Goal: Transaction & Acquisition: Purchase product/service

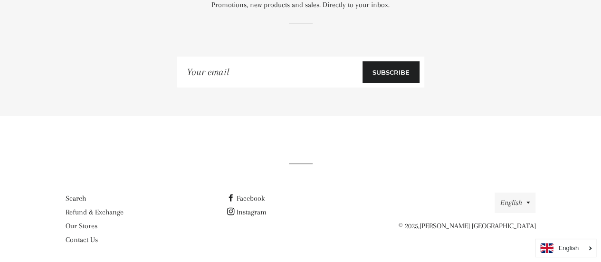
scroll to position [5412, 0]
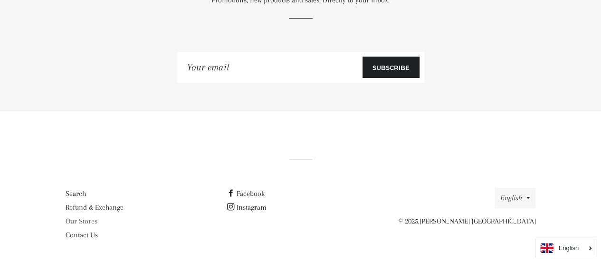
click at [86, 220] on link "Our Stores" at bounding box center [82, 220] width 32 height 9
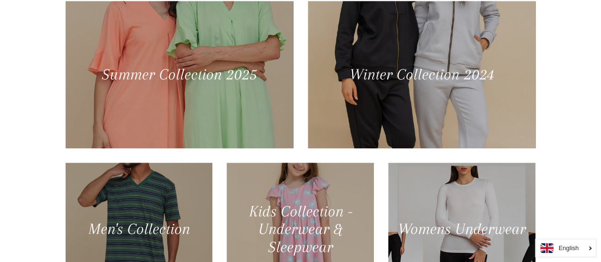
scroll to position [427, 0]
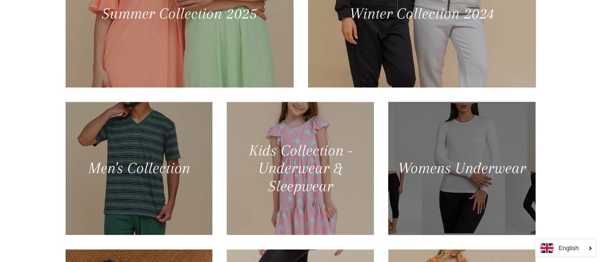
click at [471, 190] on div at bounding box center [461, 168] width 151 height 137
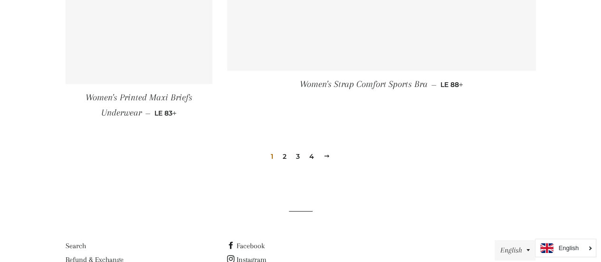
scroll to position [1472, 0]
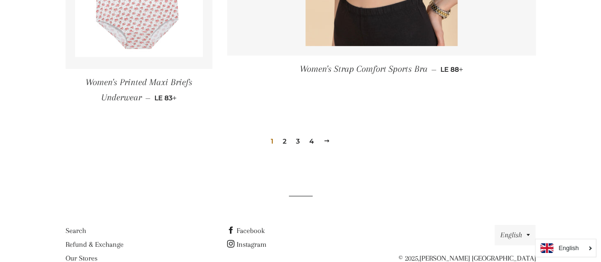
click at [328, 139] on span at bounding box center [326, 140] width 7 height 7
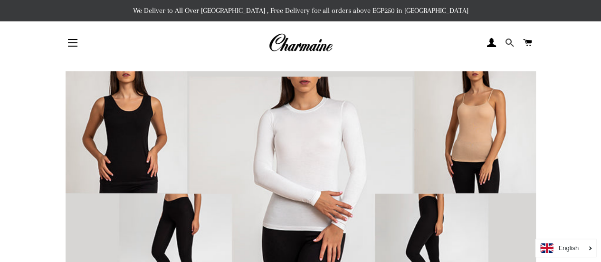
click at [508, 41] on span at bounding box center [509, 43] width 9 height 14
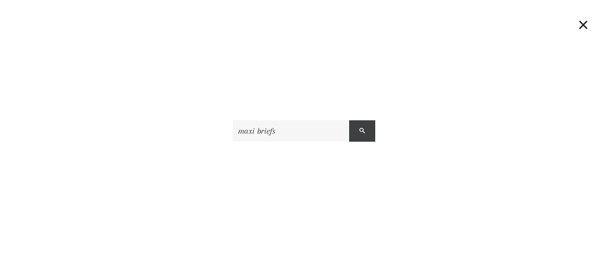
type input "maxi briefs"
click at [362, 129] on span "submit" at bounding box center [362, 130] width 6 height 9
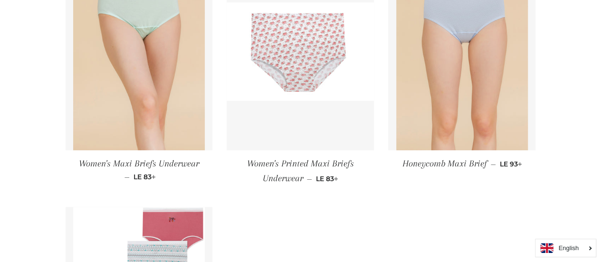
scroll to position [230, 0]
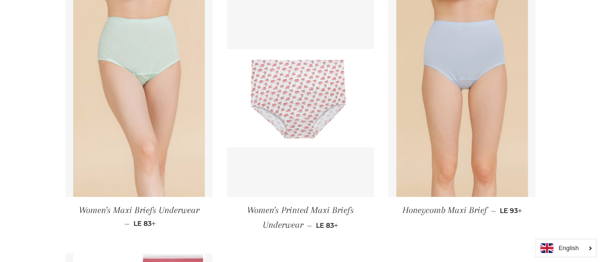
click at [135, 109] on img at bounding box center [139, 98] width 132 height 197
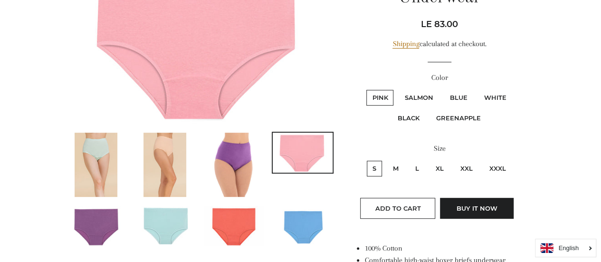
scroll to position [142, 0]
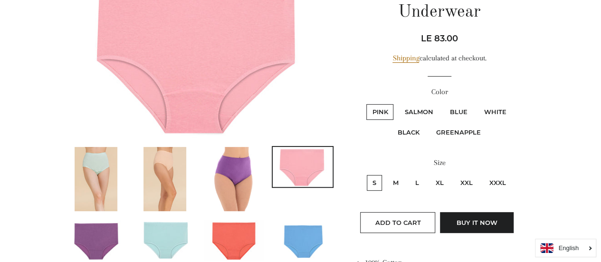
click at [439, 178] on label "XL" at bounding box center [439, 183] width 19 height 16
click at [429, 174] on input "XL" at bounding box center [428, 173] width 0 height 0
radio input "true"
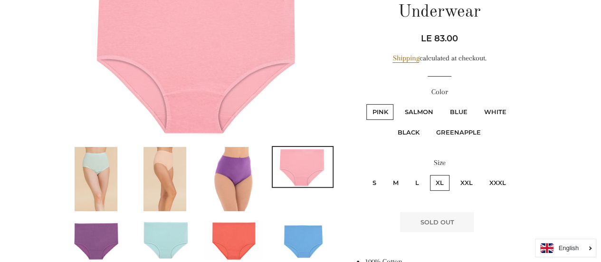
click at [237, 169] on img at bounding box center [233, 179] width 43 height 64
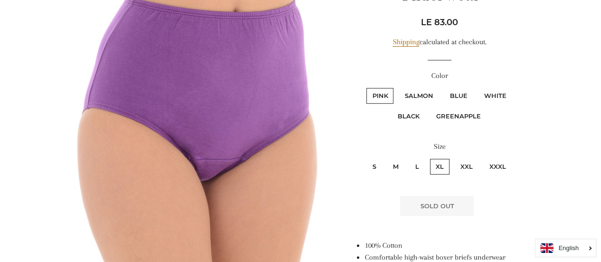
scroll to position [117, 0]
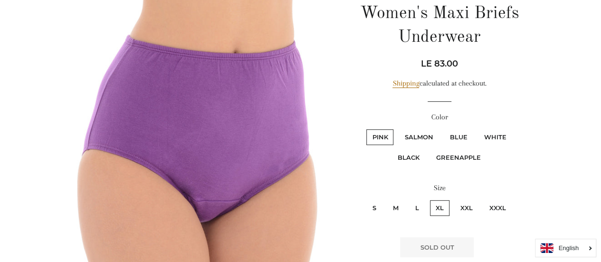
click at [413, 136] on label "Salmon" at bounding box center [418, 137] width 40 height 16
click at [397, 128] on input "Salmon" at bounding box center [397, 128] width 0 height 0
radio input "true"
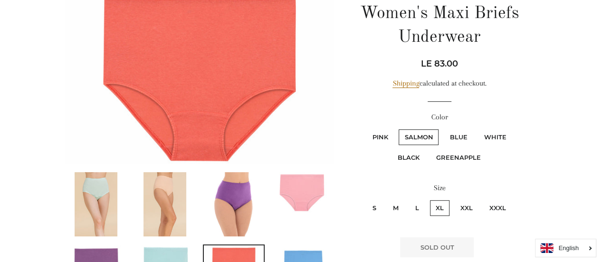
click at [452, 137] on label "Blue" at bounding box center [457, 137] width 29 height 16
click at [442, 128] on input "Blue" at bounding box center [442, 128] width 0 height 0
radio input "true"
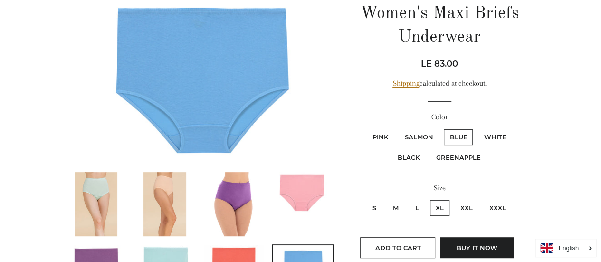
click at [494, 135] on label "White" at bounding box center [495, 137] width 34 height 16
click at [477, 128] on input "White" at bounding box center [476, 128] width 0 height 0
radio input "true"
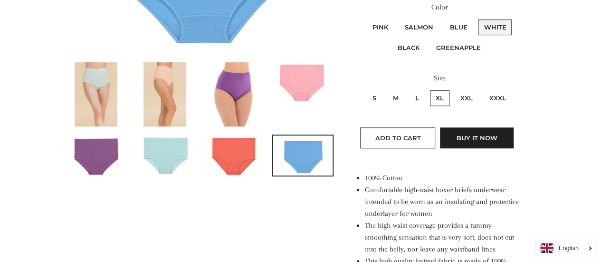
scroll to position [165, 0]
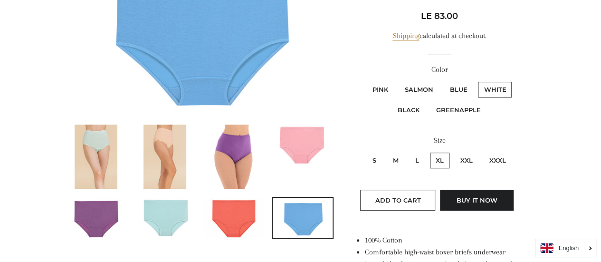
click at [458, 89] on label "Blue" at bounding box center [457, 90] width 29 height 16
click at [442, 81] on input "Blue" at bounding box center [442, 80] width 0 height 0
radio input "true"
click at [415, 89] on label "Salmon" at bounding box center [418, 90] width 40 height 16
click at [397, 81] on input "Salmon" at bounding box center [397, 80] width 0 height 0
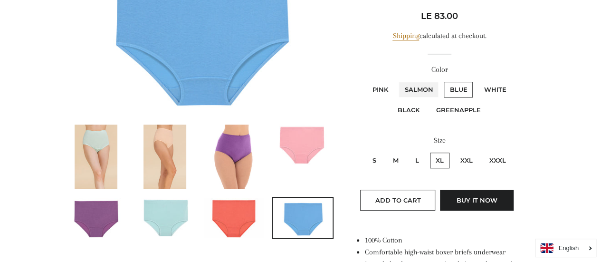
radio input "true"
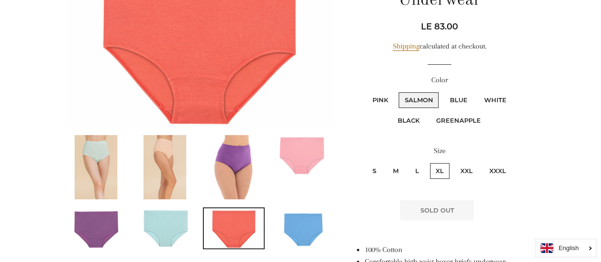
scroll to position [154, 0]
click at [378, 97] on label "Pink" at bounding box center [379, 101] width 27 height 16
click at [365, 92] on input "Pink" at bounding box center [365, 91] width 0 height 0
radio input "true"
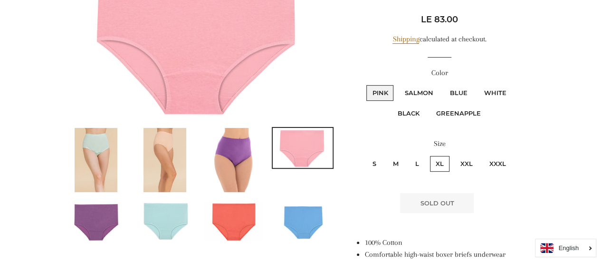
scroll to position [142, 0]
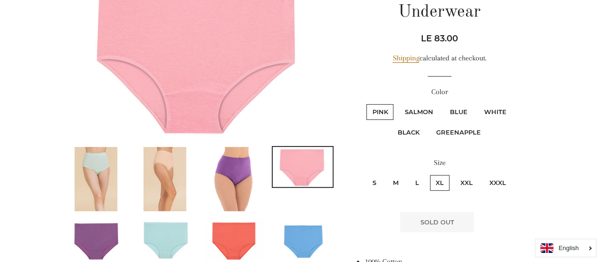
click at [407, 130] on label "Black" at bounding box center [408, 132] width 33 height 16
click at [513, 103] on input "Black" at bounding box center [513, 103] width 0 height 0
radio input "true"
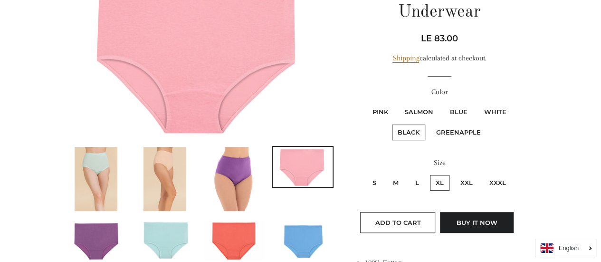
click at [449, 131] on label "Greenapple" at bounding box center [458, 132] width 56 height 16
click at [429, 123] on input "Greenapple" at bounding box center [429, 123] width 0 height 0
radio input "true"
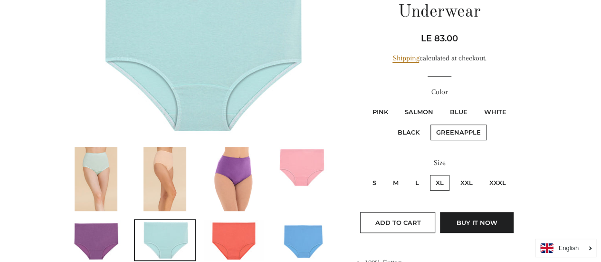
click at [408, 130] on label "Black" at bounding box center [408, 132] width 33 height 16
click at [513, 103] on input "Black" at bounding box center [513, 103] width 0 height 0
radio input "true"
click at [462, 129] on label "Greenapple" at bounding box center [458, 132] width 56 height 16
click at [429, 123] on input "Greenapple" at bounding box center [429, 123] width 0 height 0
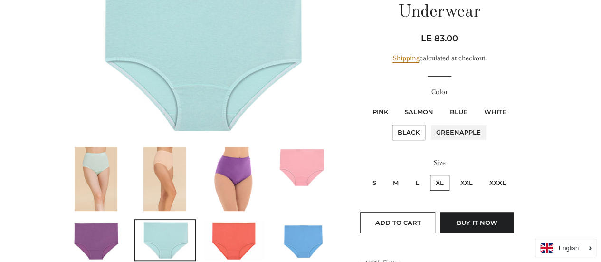
radio input "true"
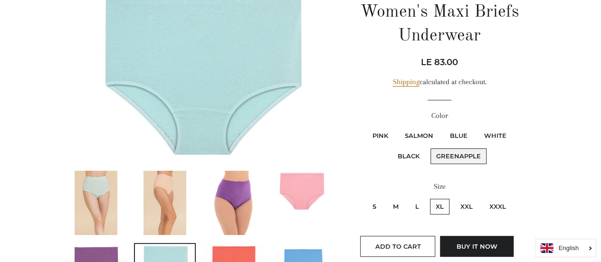
scroll to position [142, 0]
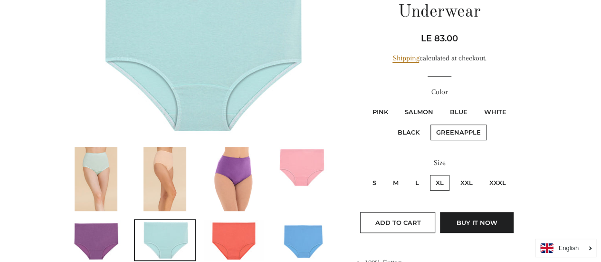
click at [108, 181] on img at bounding box center [96, 179] width 43 height 64
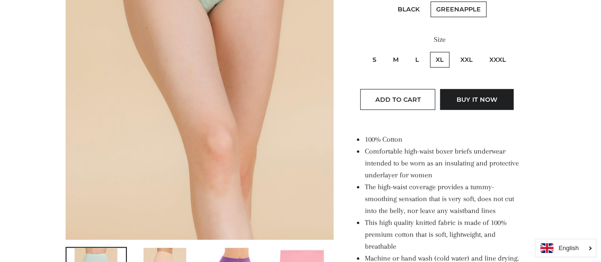
scroll to position [355, 0]
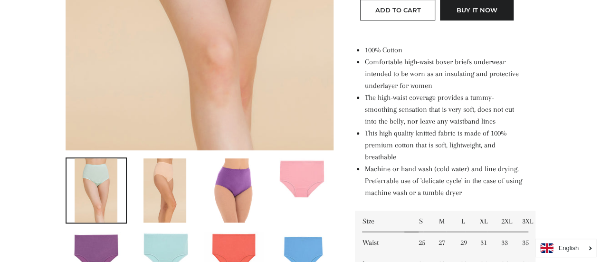
click at [163, 170] on img at bounding box center [164, 190] width 43 height 64
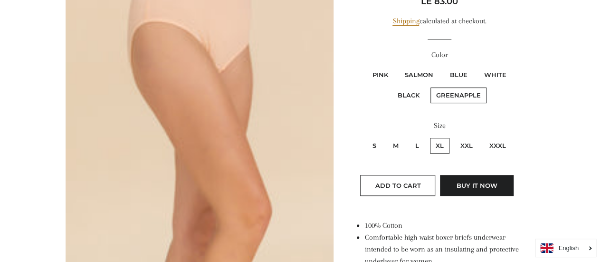
scroll to position [165, 0]
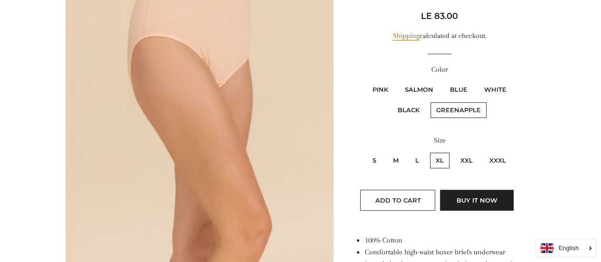
click at [377, 89] on label "Pink" at bounding box center [379, 90] width 27 height 16
click at [365, 81] on input "Pink" at bounding box center [365, 80] width 0 height 0
radio input "true"
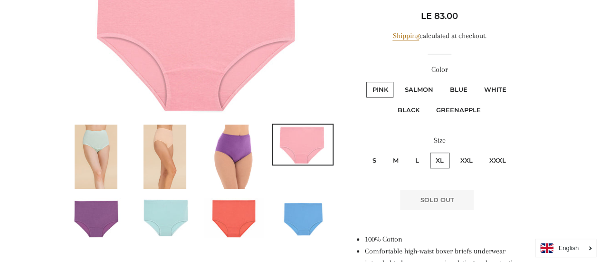
click at [413, 87] on label "Salmon" at bounding box center [418, 90] width 40 height 16
click at [397, 81] on input "Salmon" at bounding box center [397, 80] width 0 height 0
radio input "true"
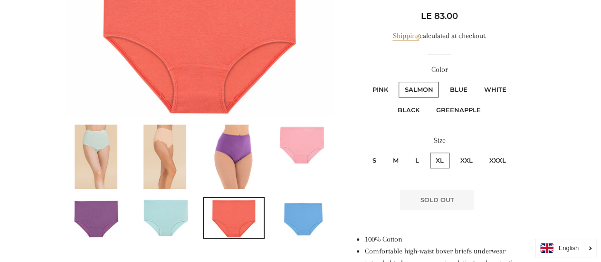
click at [458, 86] on label "Blue" at bounding box center [457, 90] width 29 height 16
click at [442, 81] on input "Blue" at bounding box center [442, 80] width 0 height 0
radio input "true"
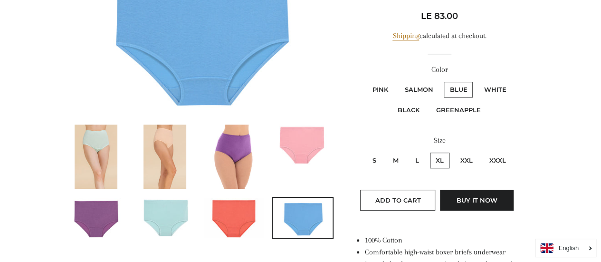
click at [492, 87] on label "White" at bounding box center [495, 90] width 34 height 16
click at [477, 81] on input "White" at bounding box center [476, 80] width 0 height 0
radio input "true"
click at [404, 109] on label "Black" at bounding box center [408, 110] width 33 height 16
click at [513, 81] on input "Black" at bounding box center [513, 80] width 0 height 0
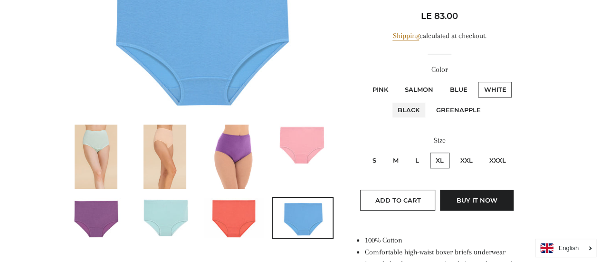
radio input "true"
click at [459, 109] on label "Greenapple" at bounding box center [458, 110] width 56 height 16
click at [429, 101] on input "Greenapple" at bounding box center [429, 101] width 0 height 0
radio input "true"
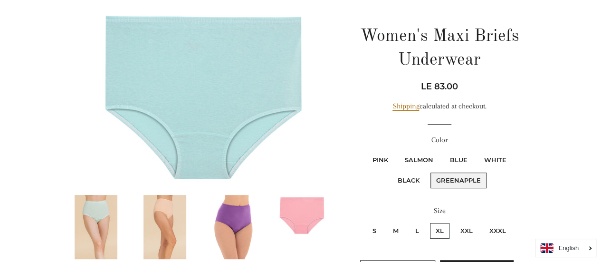
scroll to position [95, 0]
click at [106, 209] on img at bounding box center [96, 226] width 43 height 64
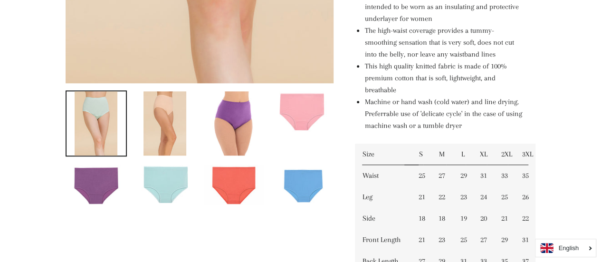
scroll to position [427, 0]
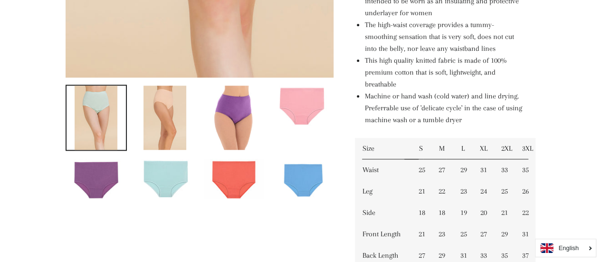
click at [304, 180] on img at bounding box center [302, 179] width 60 height 40
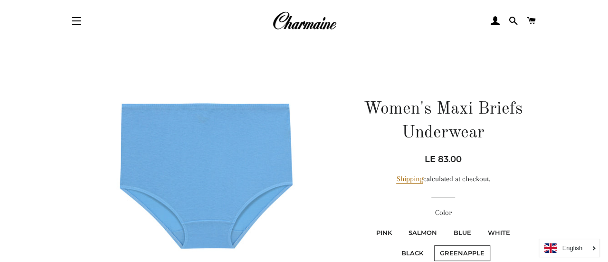
scroll to position [0, 0]
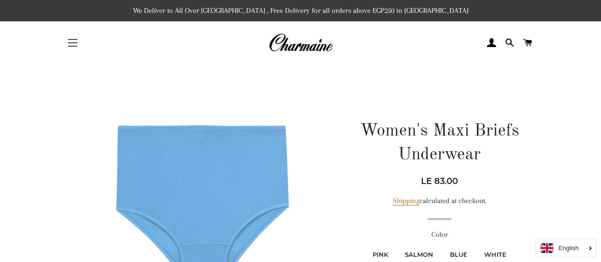
click at [72, 46] on span "button" at bounding box center [72, 46] width 9 height 1
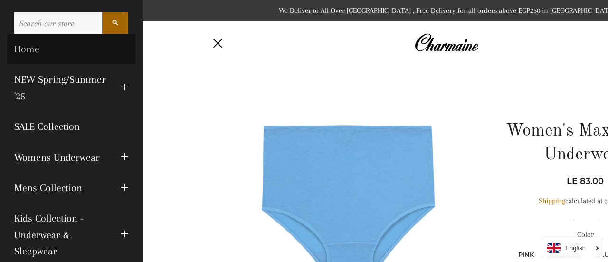
click at [26, 47] on link "Home" at bounding box center [71, 49] width 128 height 30
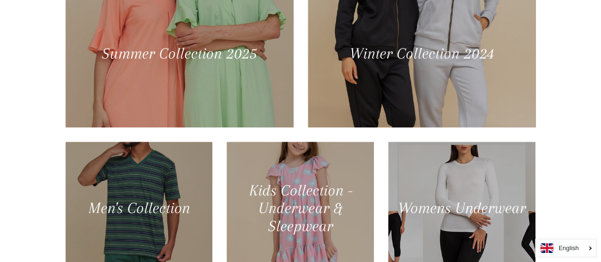
scroll to position [380, 0]
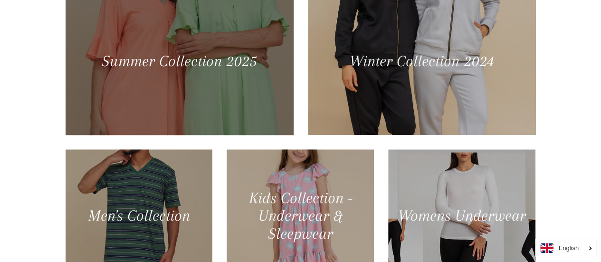
click at [221, 64] on div at bounding box center [179, 60] width 235 height 151
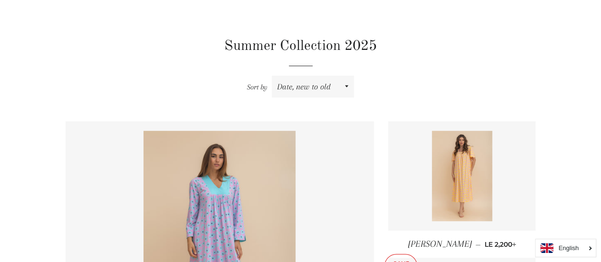
scroll to position [332, 0]
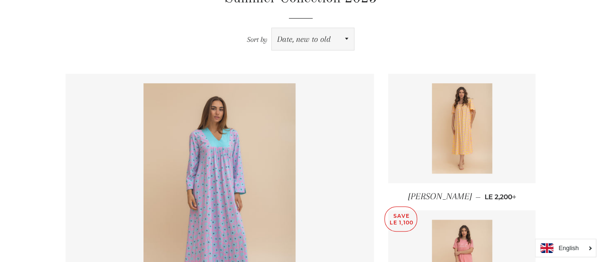
click at [346, 38] on select "Featured Best selling Alphabetically, A-Z Alphabetically, Z-A Price, low to hig…" at bounding box center [313, 39] width 82 height 22
select select "price-ascending"
click at [272, 28] on select "Featured Best selling Alphabetically, A-Z Alphabetically, Z-A Price, low to hig…" at bounding box center [313, 39] width 82 height 22
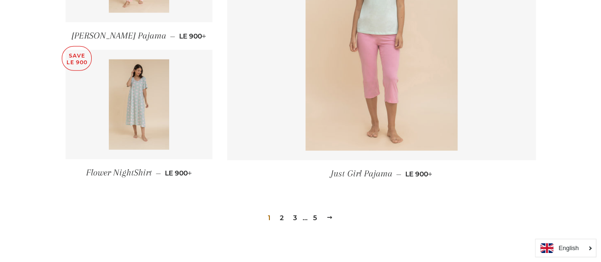
scroll to position [1329, 0]
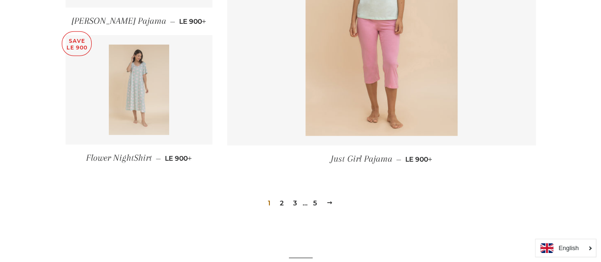
click at [139, 97] on img at bounding box center [139, 90] width 60 height 90
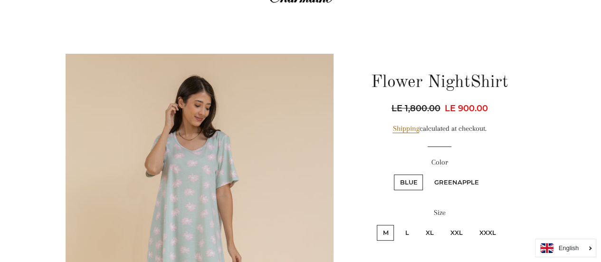
scroll to position [95, 0]
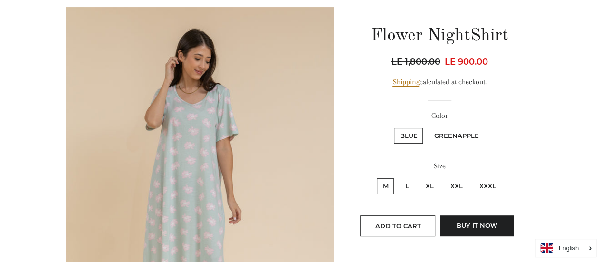
click at [453, 185] on label "XXL" at bounding box center [456, 186] width 24 height 16
click at [443, 177] on input "XXL" at bounding box center [442, 177] width 0 height 0
radio input "true"
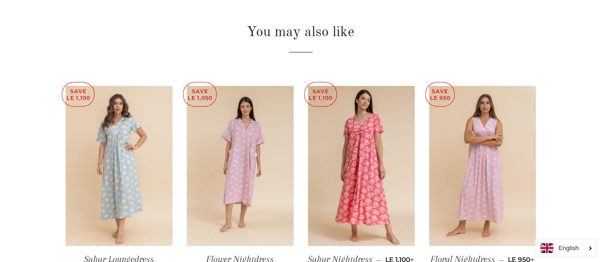
scroll to position [665, 0]
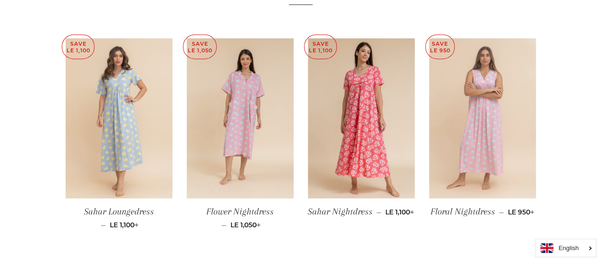
click at [493, 143] on img at bounding box center [482, 118] width 107 height 160
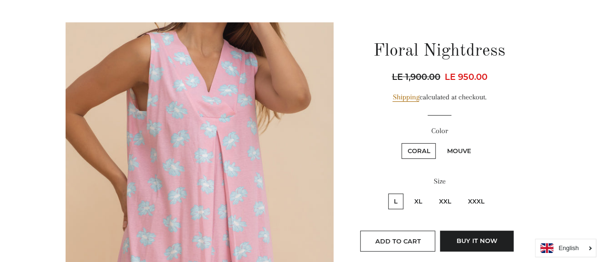
scroll to position [95, 0]
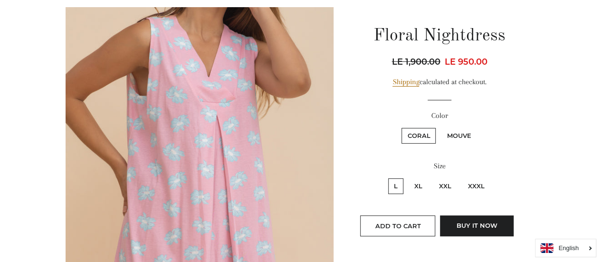
click at [445, 185] on label "XXL" at bounding box center [445, 186] width 24 height 16
click at [432, 177] on input "XXL" at bounding box center [432, 177] width 0 height 0
radio input "true"
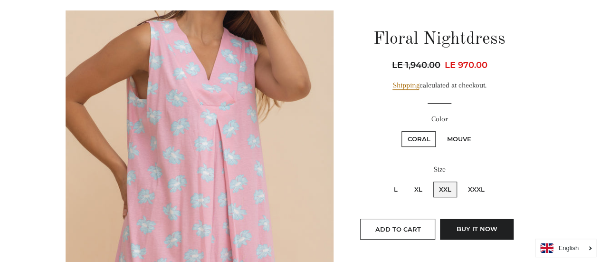
scroll to position [95, 0]
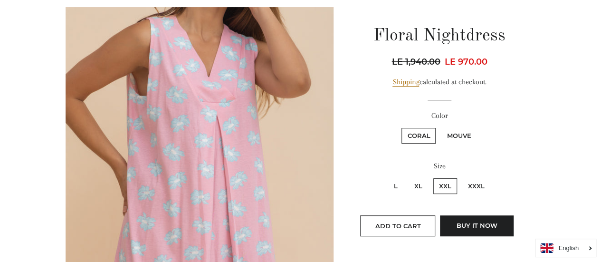
click at [456, 134] on label "Mouve" at bounding box center [459, 136] width 36 height 16
click at [440, 127] on input "Mouve" at bounding box center [439, 126] width 0 height 0
radio input "true"
